Goal: Task Accomplishment & Management: Complete application form

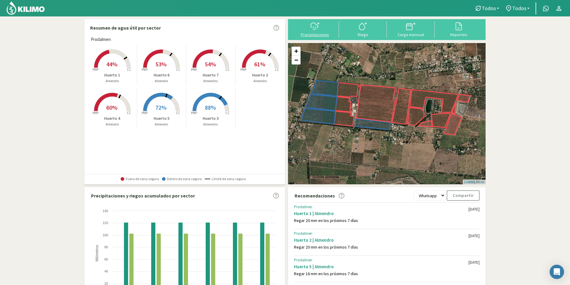
click at [320, 31] on button "Precipitaciones" at bounding box center [315, 29] width 48 height 16
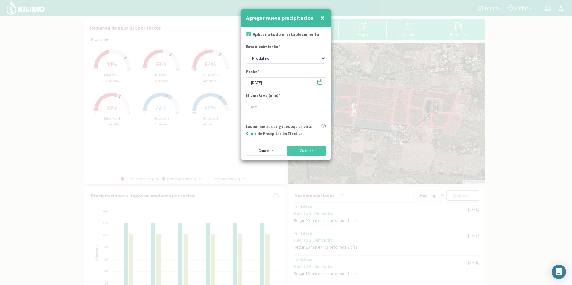
click at [317, 83] on icon at bounding box center [320, 82] width 6 height 6
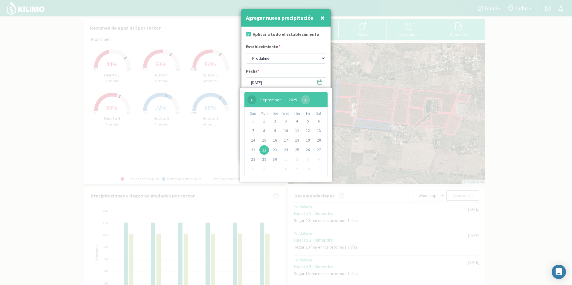
click at [252, 103] on span "‹" at bounding box center [251, 99] width 9 height 9
click at [305, 121] on span "1" at bounding box center [308, 122] width 10 height 10
type input "[DATE]"
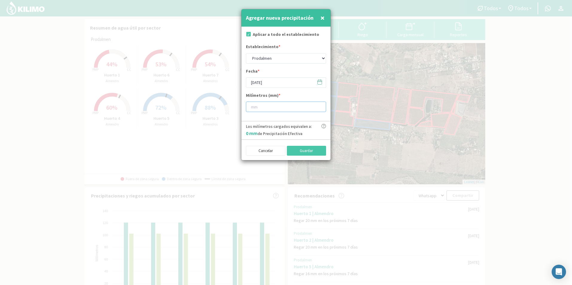
click at [273, 106] on input "number" at bounding box center [286, 107] width 80 height 10
type input "15"
click at [310, 147] on button "Guardar" at bounding box center [306, 151] width 39 height 10
click at [319, 81] on icon at bounding box center [320, 82] width 6 height 6
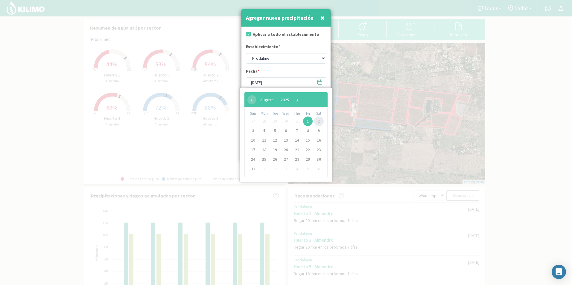
click at [322, 123] on span "2" at bounding box center [319, 122] width 10 height 10
type input "[DATE]"
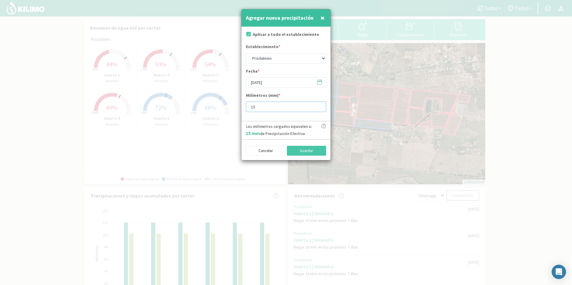
click at [278, 106] on input "15" at bounding box center [286, 107] width 80 height 10
type input "1"
type input "28"
click at [309, 157] on div "Cancelar Guardar" at bounding box center [285, 150] width 89 height 21
click at [307, 154] on button "Guardar" at bounding box center [306, 151] width 39 height 10
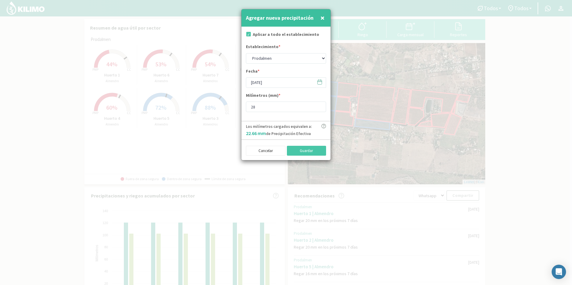
click at [318, 86] on svg-icon at bounding box center [320, 83] width 6 height 5
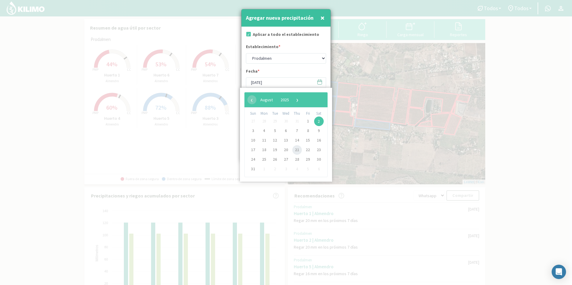
click at [299, 151] on span "21" at bounding box center [297, 150] width 10 height 10
type input "[DATE]"
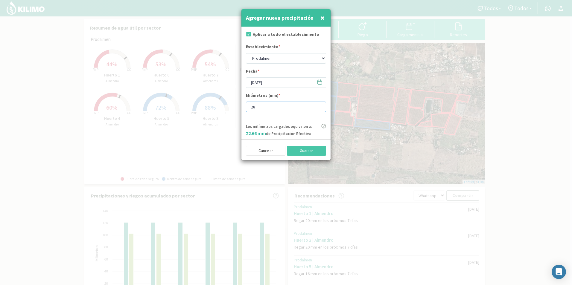
click at [270, 106] on input "28" at bounding box center [286, 107] width 80 height 10
type input "2"
type input "15"
click at [311, 150] on button "Guardar" at bounding box center [306, 151] width 39 height 10
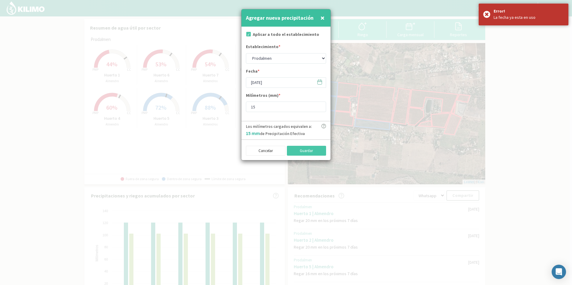
click at [328, 22] on div "Agregar nueva precipitación ×" at bounding box center [285, 18] width 89 height 18
click at [325, 19] on button "×" at bounding box center [322, 18] width 7 height 12
type input "[DATE]"
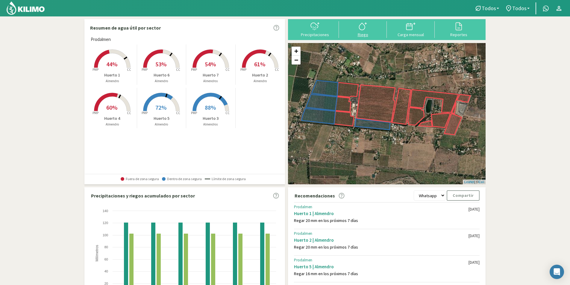
click at [359, 26] on icon at bounding box center [363, 27] width 10 height 10
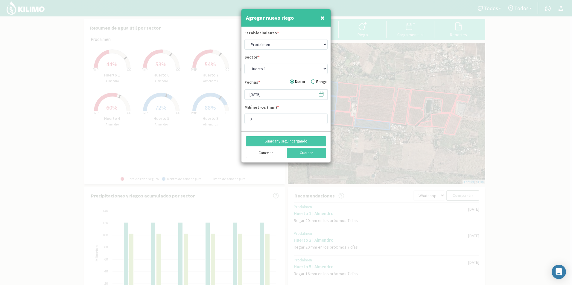
click at [324, 17] on span "×" at bounding box center [322, 18] width 4 height 10
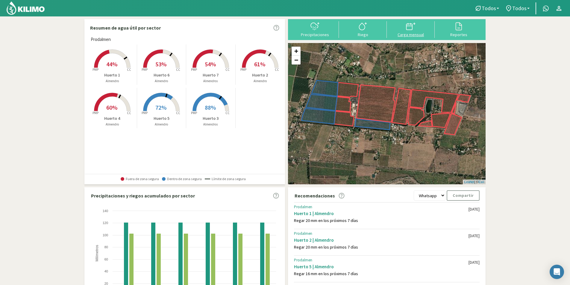
click at [410, 28] on icon at bounding box center [411, 27] width 10 height 10
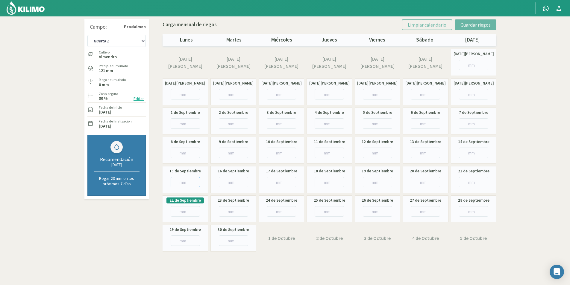
click at [188, 182] on input "number" at bounding box center [184, 182] width 29 height 10
click at [120, 40] on select "Huerto 1 Huerto 2 Huerto 3 Huerto 4 Huerto 5 Huerto 6 Huerto 7" at bounding box center [116, 41] width 58 height 12
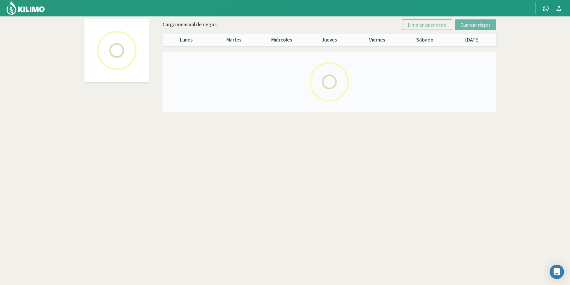
select select "5: Object"
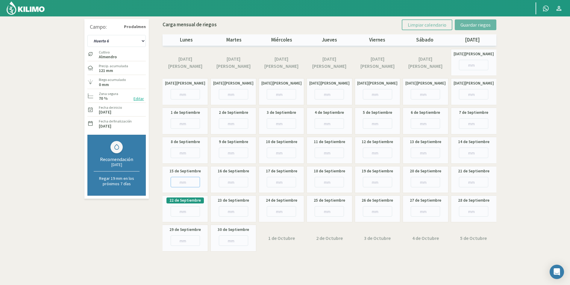
click at [186, 184] on input "number" at bounding box center [184, 182] width 29 height 10
type input "3"
type input "3.65"
click at [475, 29] on button "Guardar riegos" at bounding box center [475, 24] width 42 height 11
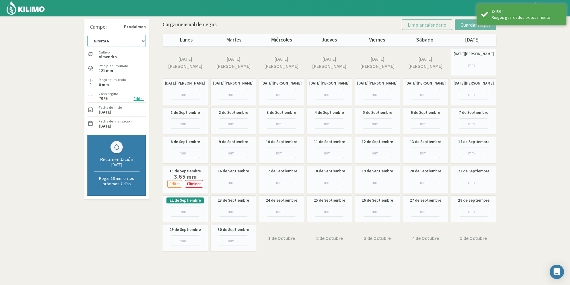
click at [134, 43] on select "Huerto 1 Huerto 2 Huerto 3 Huerto 4 Huerto 5 Huerto 6 Huerto 7" at bounding box center [116, 41] width 58 height 12
click at [118, 38] on select "Huerto 1 Huerto 2 Huerto 3 Huerto 4 Huerto 5 Huerto 6 Huerto 7" at bounding box center [116, 41] width 58 height 12
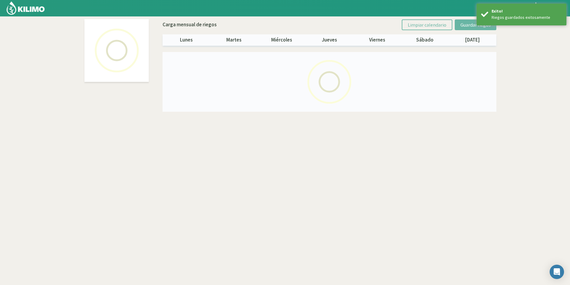
select select "6: Object"
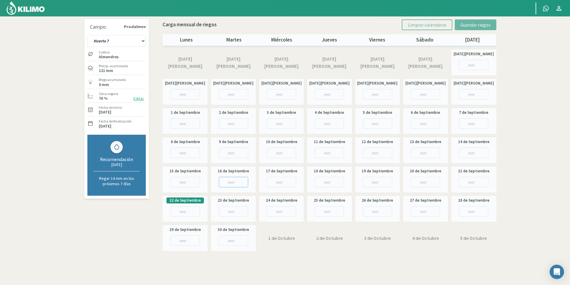
click at [229, 183] on input "number" at bounding box center [233, 182] width 29 height 10
type input "5"
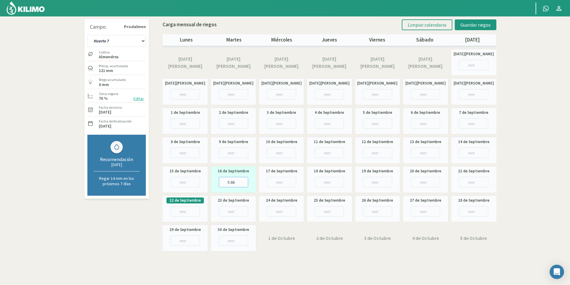
type input "5.66"
click at [279, 176] on div "17 de Septiembre" at bounding box center [280, 179] width 45 height 27
click at [278, 184] on input "number" at bounding box center [281, 182] width 29 height 10
click at [279, 183] on input "number" at bounding box center [281, 182] width 29 height 10
type input "11"
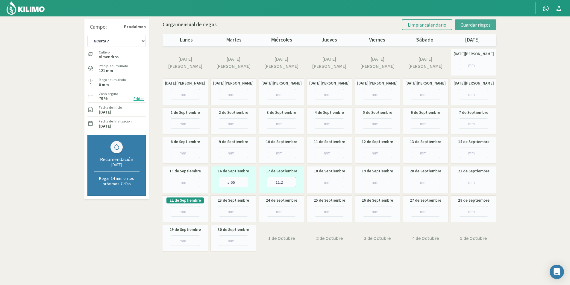
type input "11.2"
click at [470, 26] on span "Guardar riegos" at bounding box center [475, 25] width 30 height 6
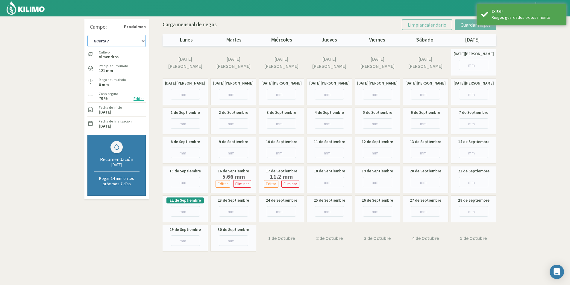
click at [121, 43] on select "Huerto 1 Huerto 2 Huerto 3 Huerto 4 Huerto 5 Huerto 6 Huerto 7" at bounding box center [116, 41] width 58 height 12
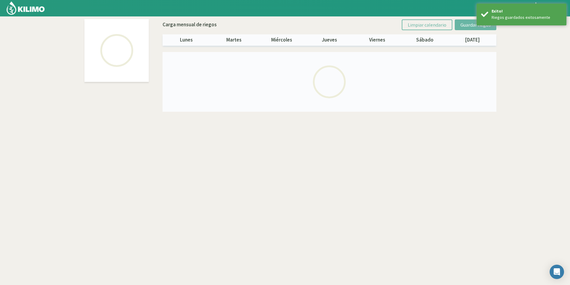
select select "1: Object"
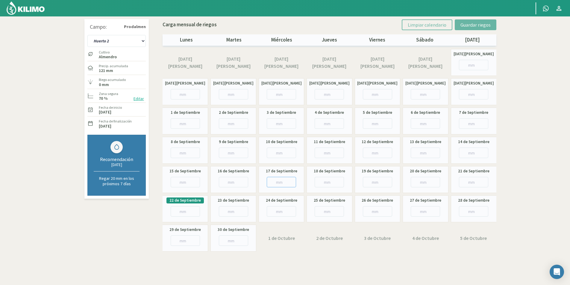
click at [277, 177] on input "number" at bounding box center [281, 182] width 29 height 10
type input "0"
type input "0.6"
click at [485, 22] on span "Guardar riegos" at bounding box center [475, 25] width 30 height 6
click at [27, 12] on img at bounding box center [25, 8] width 39 height 14
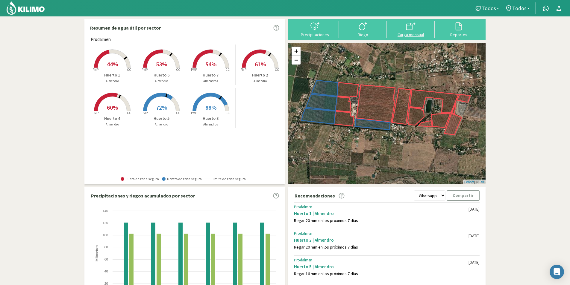
click at [410, 31] on icon at bounding box center [411, 27] width 10 height 10
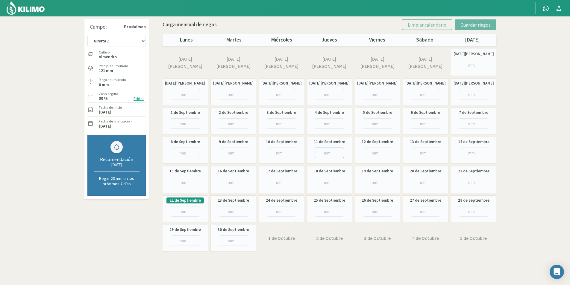
click at [327, 153] on input "number" at bounding box center [328, 153] width 29 height 10
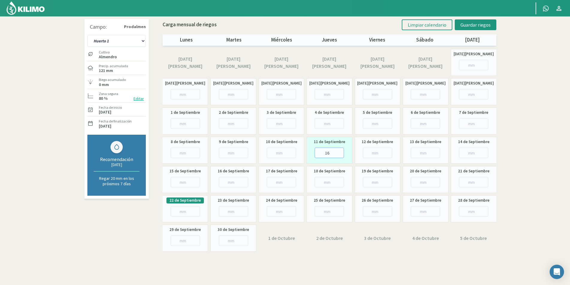
type input "16"
click at [372, 152] on input "number" at bounding box center [377, 153] width 29 height 10
type input "16"
click at [416, 150] on input "number" at bounding box center [424, 153] width 29 height 10
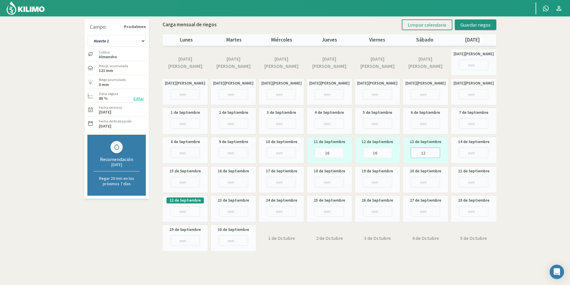
type input "12"
click at [384, 153] on input "16" at bounding box center [377, 153] width 29 height 10
type input "12"
click at [334, 150] on input "16" at bounding box center [328, 153] width 29 height 10
type input "12"
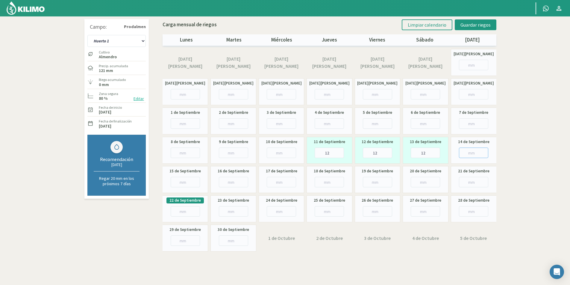
click at [476, 151] on input "number" at bounding box center [473, 153] width 29 height 10
type input "12"
click at [479, 23] on span "Guardar riegos" at bounding box center [475, 25] width 30 height 6
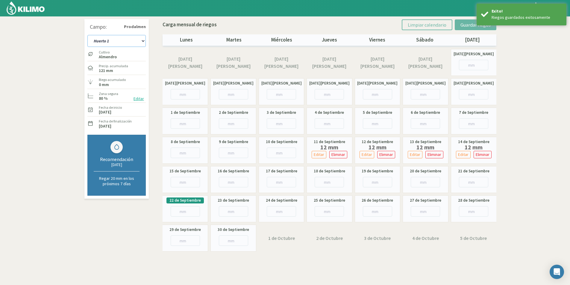
click at [131, 43] on select "Huerto 1 Huerto 2 Huerto 3 Huerto 4 Huerto 5 Huerto 6 Huerto 7" at bounding box center [116, 41] width 58 height 12
click at [125, 36] on select "Huerto 1 Huerto 2 Huerto 3 Huerto 4 Huerto 5 Huerto 6 Huerto 7" at bounding box center [116, 41] width 58 height 12
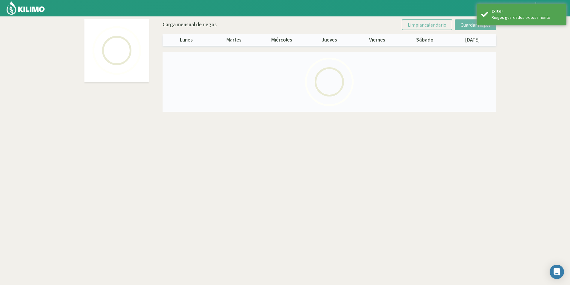
select select "1: Object"
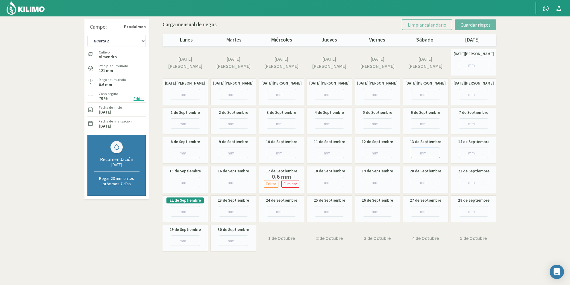
click at [422, 150] on input "number" at bounding box center [424, 153] width 29 height 10
type input "24"
click at [471, 149] on input "number" at bounding box center [473, 153] width 29 height 10
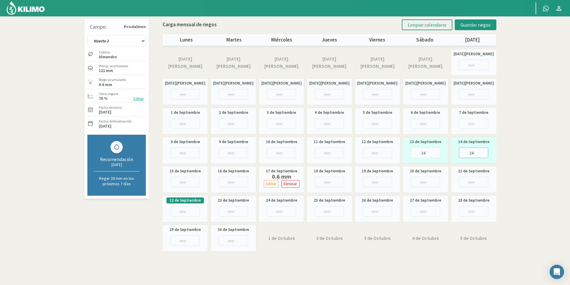
type input "24"
click at [185, 180] on input "number" at bounding box center [184, 182] width 29 height 10
type input "24"
drag, startPoint x: 429, startPoint y: 150, endPoint x: 414, endPoint y: 149, distance: 15.0
click at [414, 149] on input "24" at bounding box center [424, 153] width 29 height 10
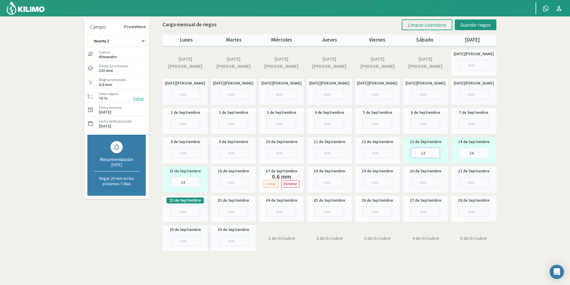
type input "12"
drag, startPoint x: 476, startPoint y: 151, endPoint x: 450, endPoint y: 150, distance: 26.3
click at [450, 150] on div "[DATE][PERSON_NAME] [PERSON_NAME] [DATE][PERSON_NAME] [PERSON_NAME] [DATE][PERS…" at bounding box center [329, 150] width 334 height 203
type input "12"
drag, startPoint x: 188, startPoint y: 181, endPoint x: 159, endPoint y: 181, distance: 28.4
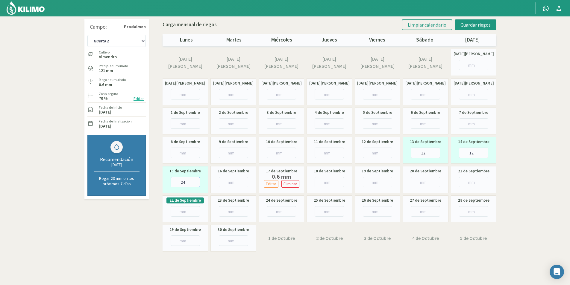
click at [160, 181] on div "Campo: Prodalmen Huerto 1 Huerto 2 Huerto 3 Huerto 4 Huerto 5 Huerto 6 Huerto 7…" at bounding box center [285, 137] width 404 height 236
type input "12"
click at [480, 26] on span "Guardar riegos" at bounding box center [475, 25] width 30 height 6
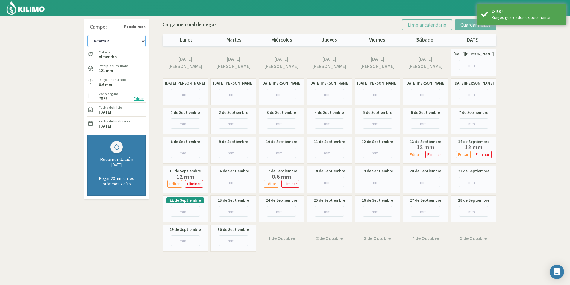
click at [121, 40] on select "Huerto 1 Huerto 2 Huerto 3 Huerto 4 Huerto 5 Huerto 6 Huerto 7" at bounding box center [116, 41] width 58 height 12
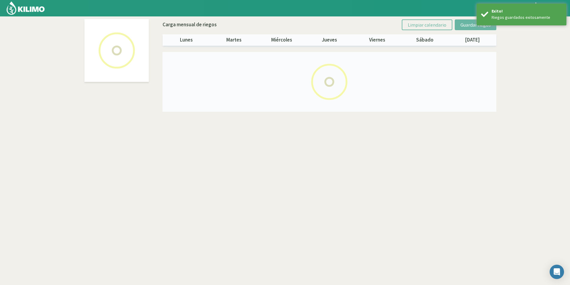
select select "2: Object"
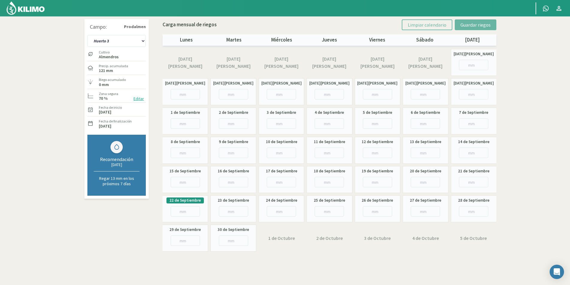
click at [34, 13] on img at bounding box center [25, 8] width 39 height 14
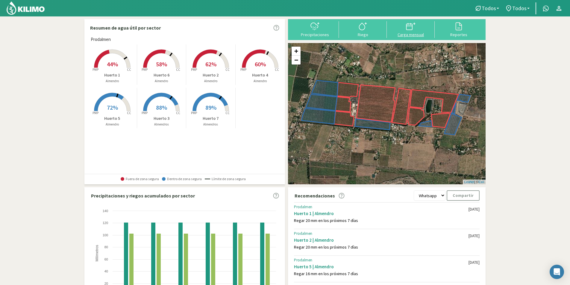
click at [414, 30] on icon at bounding box center [411, 27] width 10 height 10
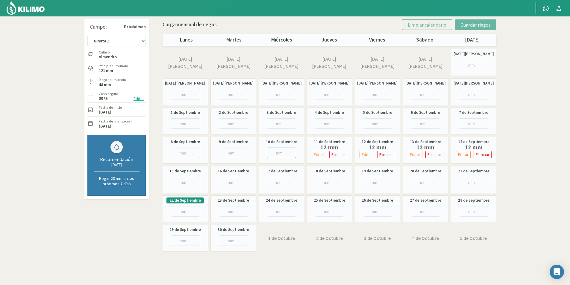
click at [281, 150] on input "number" at bounding box center [281, 153] width 29 height 10
click at [191, 156] on input "number" at bounding box center [184, 153] width 29 height 10
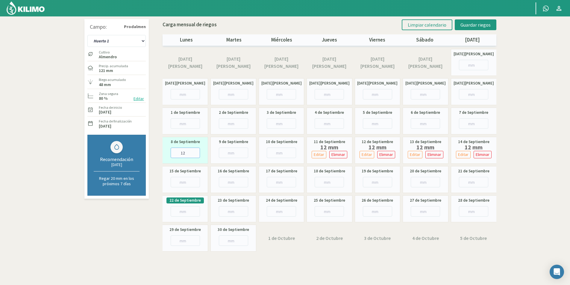
type input "12"
drag, startPoint x: 237, startPoint y: 157, endPoint x: 232, endPoint y: 154, distance: 5.8
click at [236, 157] on input "number" at bounding box center [233, 153] width 29 height 10
type input "12"
click at [274, 150] on input "number" at bounding box center [281, 153] width 29 height 10
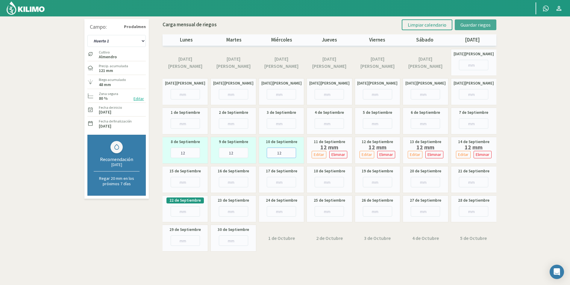
type input "12"
click at [481, 22] on span "Guardar riegos" at bounding box center [475, 25] width 30 height 6
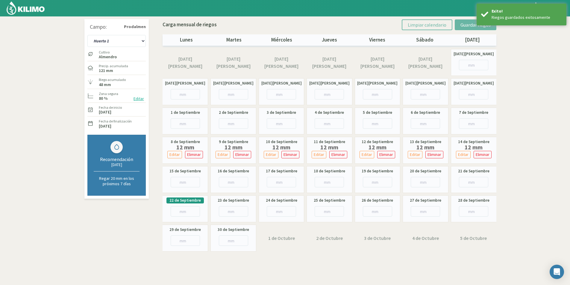
click at [24, 10] on img at bounding box center [25, 8] width 39 height 14
